Goal: Task Accomplishment & Management: Use online tool/utility

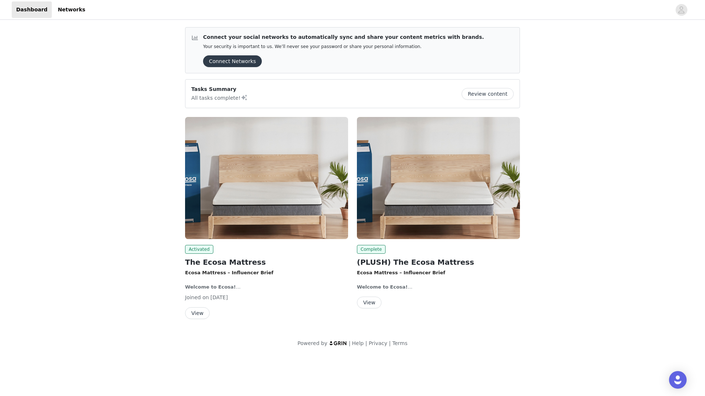
click at [203, 311] on button "View" at bounding box center [197, 314] width 25 height 12
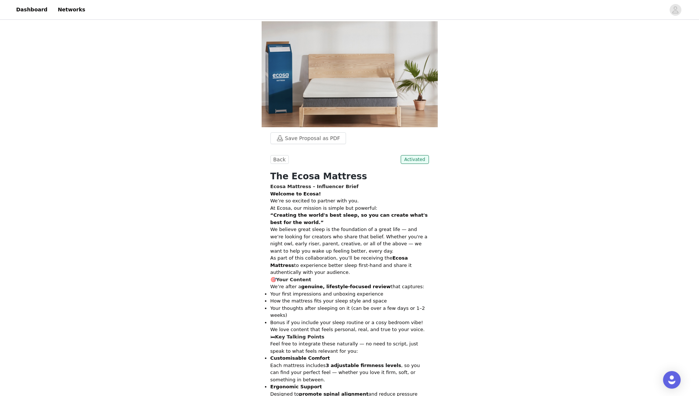
scroll to position [171, 0]
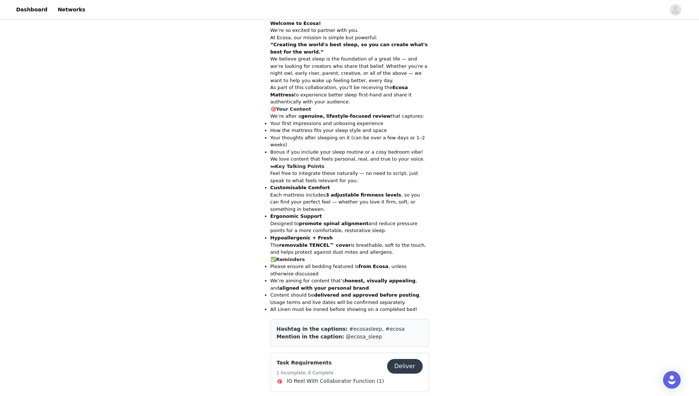
click at [399, 359] on button "Deliver" at bounding box center [405, 366] width 36 height 15
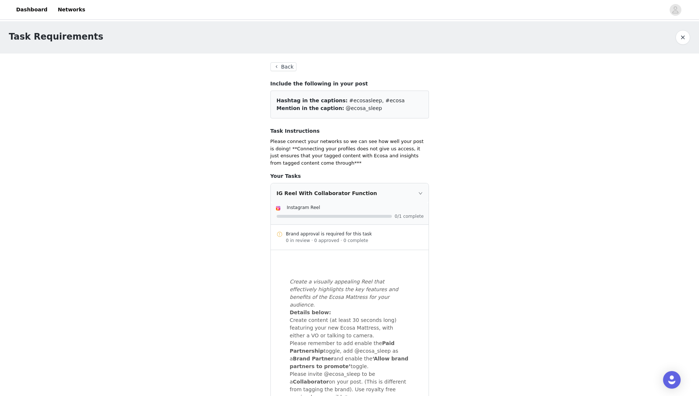
scroll to position [221, 0]
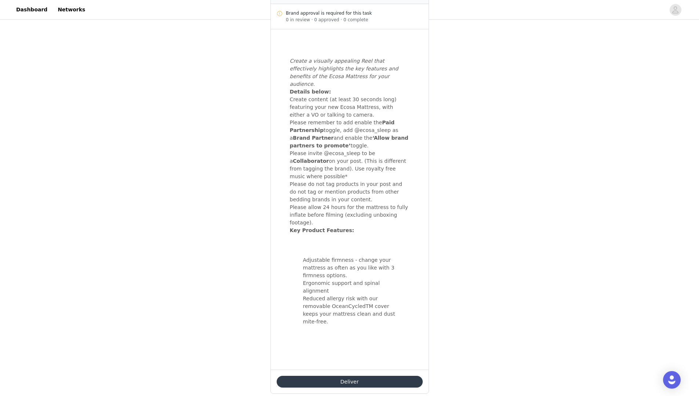
click at [371, 376] on button "Deliver" at bounding box center [350, 382] width 146 height 12
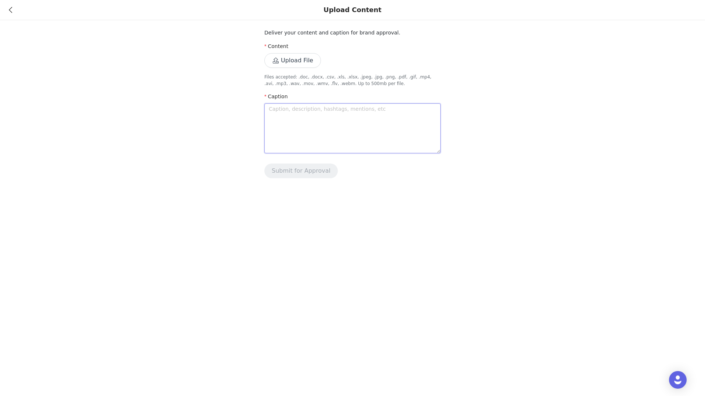
click at [323, 128] on textarea at bounding box center [352, 129] width 176 height 50
paste textarea "Finally upgraded the bed and I’m not even exaggerating when I say… best sleep e…"
type textarea "Finally upgraded the bed and I’m not even exaggerating when I say… best sleep e…"
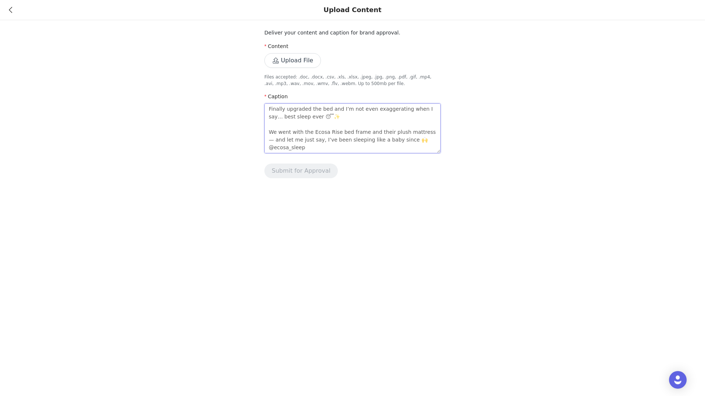
scroll to position [13, 0]
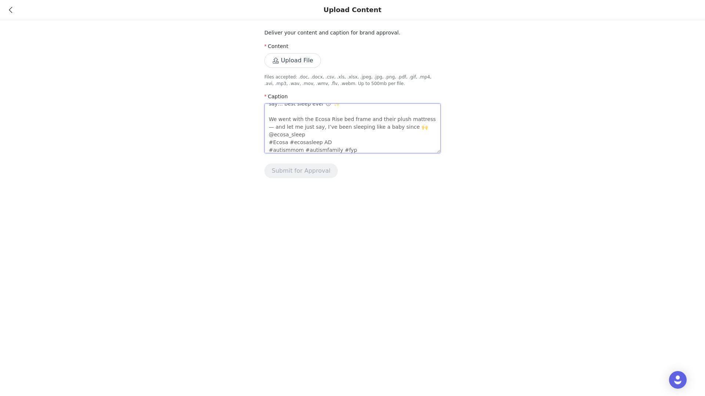
type textarea "Finally upgraded the bed and I’m not even exaggerating when I say… best sleep e…"
click at [280, 59] on button "Upload File" at bounding box center [292, 60] width 57 height 15
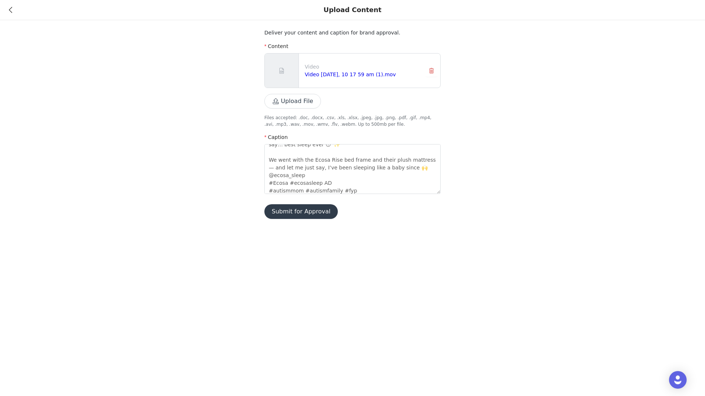
click at [304, 215] on button "Submit for Approval" at bounding box center [300, 211] width 73 height 15
